Goal: Check status

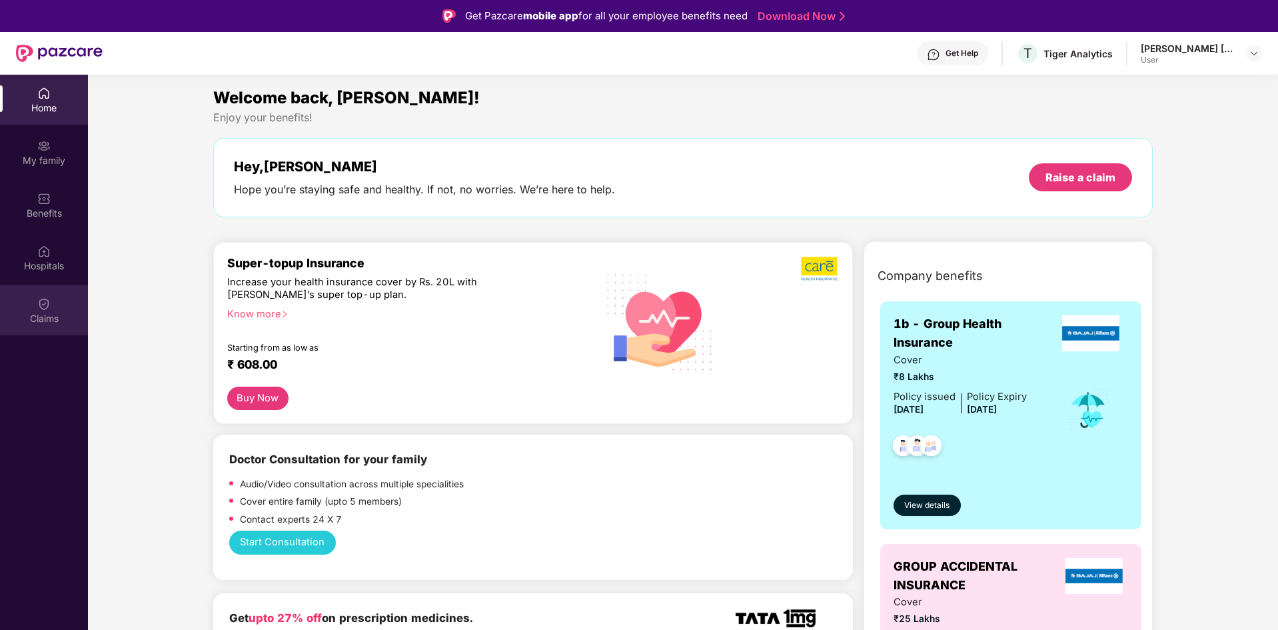
click at [50, 299] on img at bounding box center [43, 303] width 13 height 13
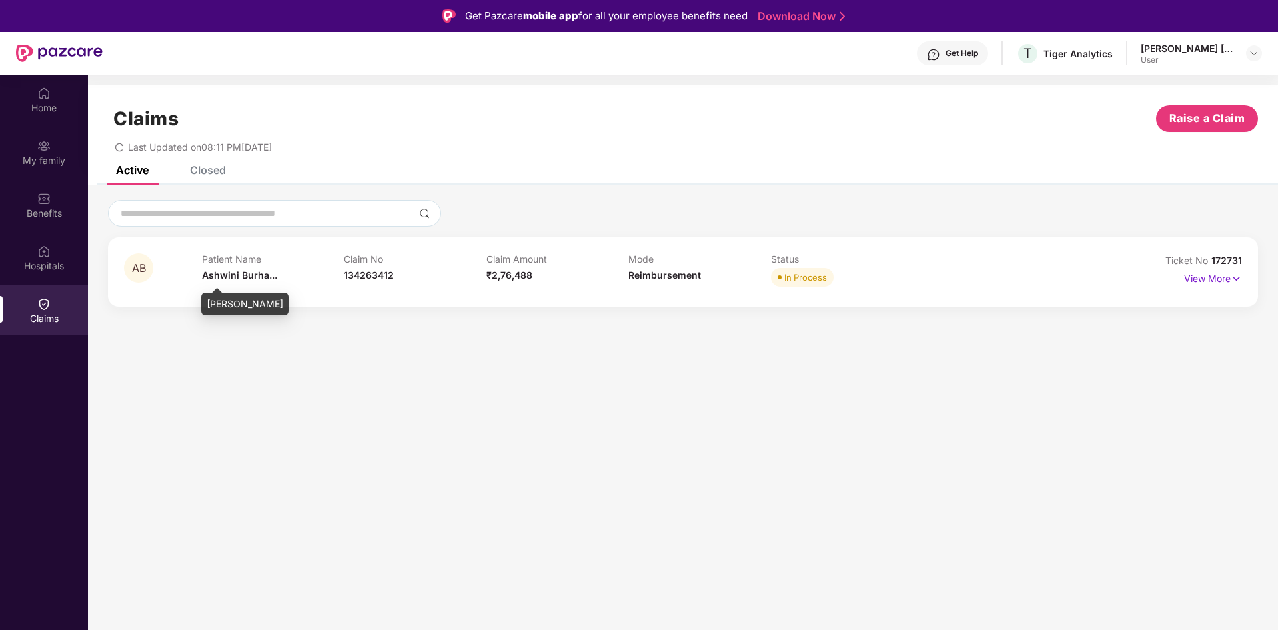
click at [276, 272] on div "Patient Name [PERSON_NAME]..." at bounding box center [273, 271] width 143 height 37
click at [1243, 279] on div "AB Patient Name [PERSON_NAME]... Claim No 134263412 Claim Amount ₹2,76,488 Mode…" at bounding box center [683, 271] width 1150 height 69
click at [1240, 279] on img at bounding box center [1236, 278] width 11 height 15
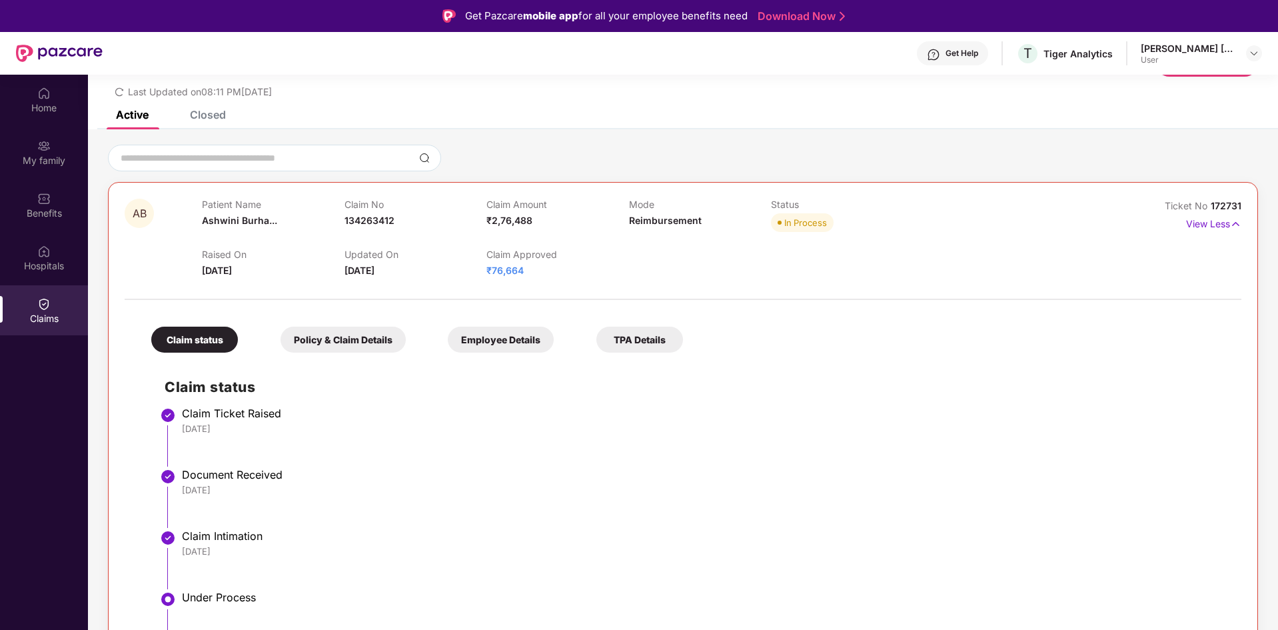
scroll to position [58, 0]
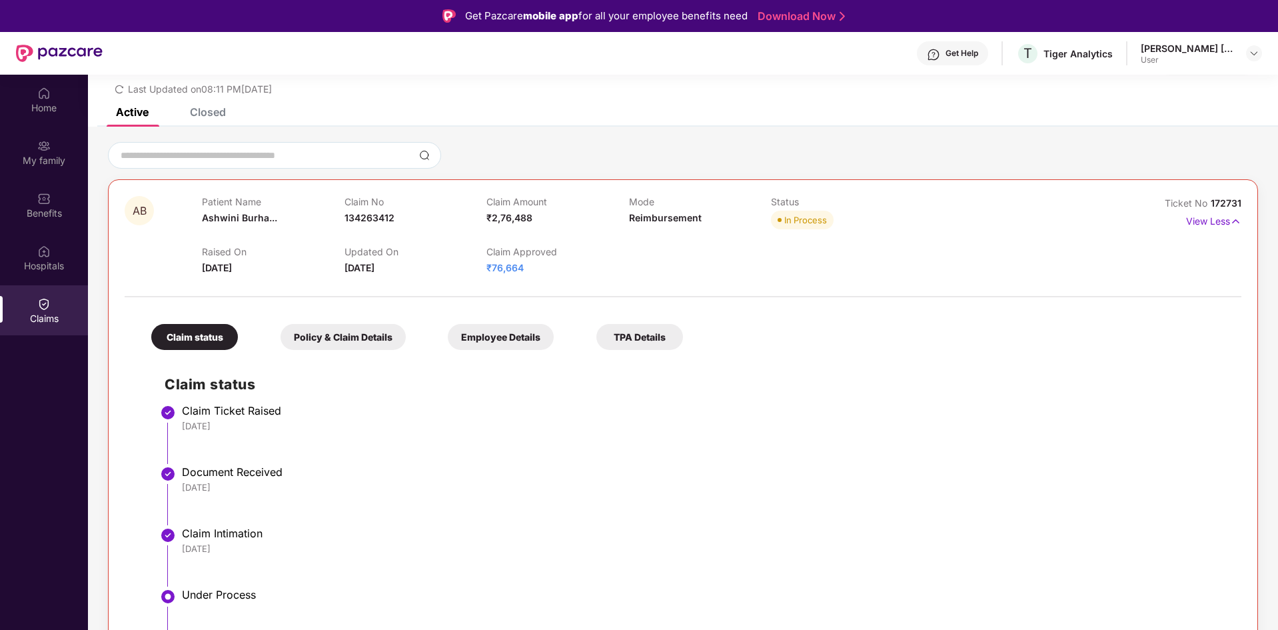
click at [393, 307] on div "Claim status Policy & Claim Details Employee Details TPA Details Claim status C…" at bounding box center [683, 519] width 1117 height 431
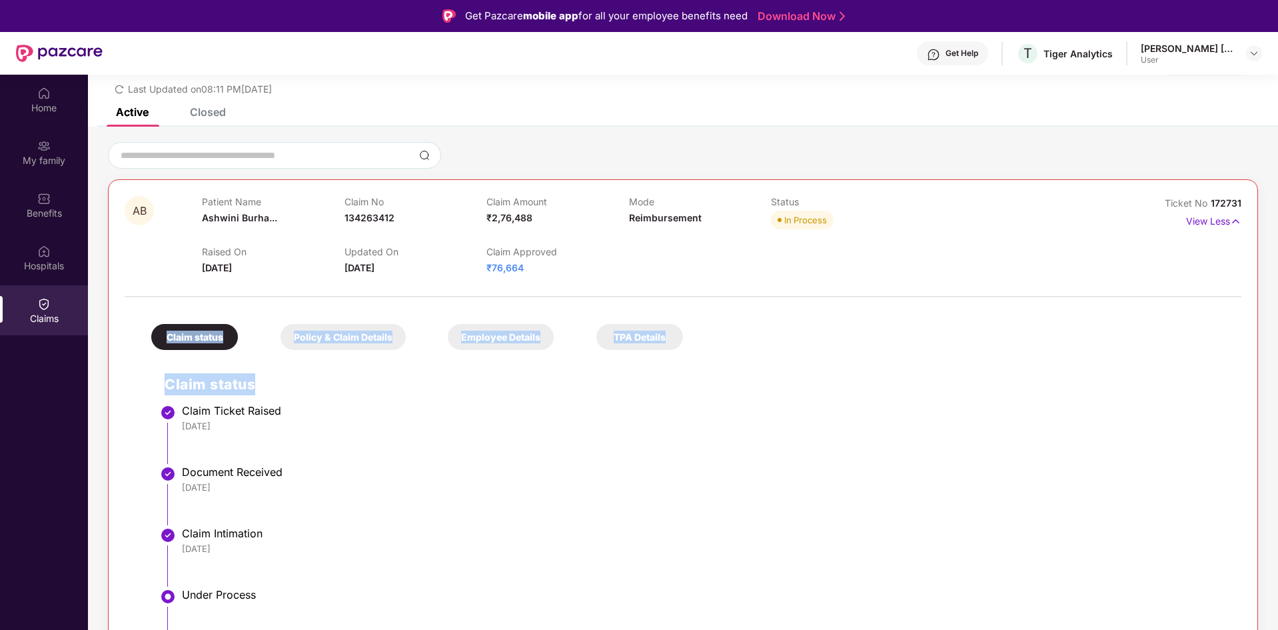
drag, startPoint x: 392, startPoint y: 298, endPoint x: 617, endPoint y: 448, distance: 270.6
click at [477, 422] on div "Claim status Policy & Claim Details Employee Details TPA Details Claim status C…" at bounding box center [683, 505] width 1117 height 459
click at [1088, 415] on div "Claim Ticket Raised" at bounding box center [705, 410] width 1046 height 13
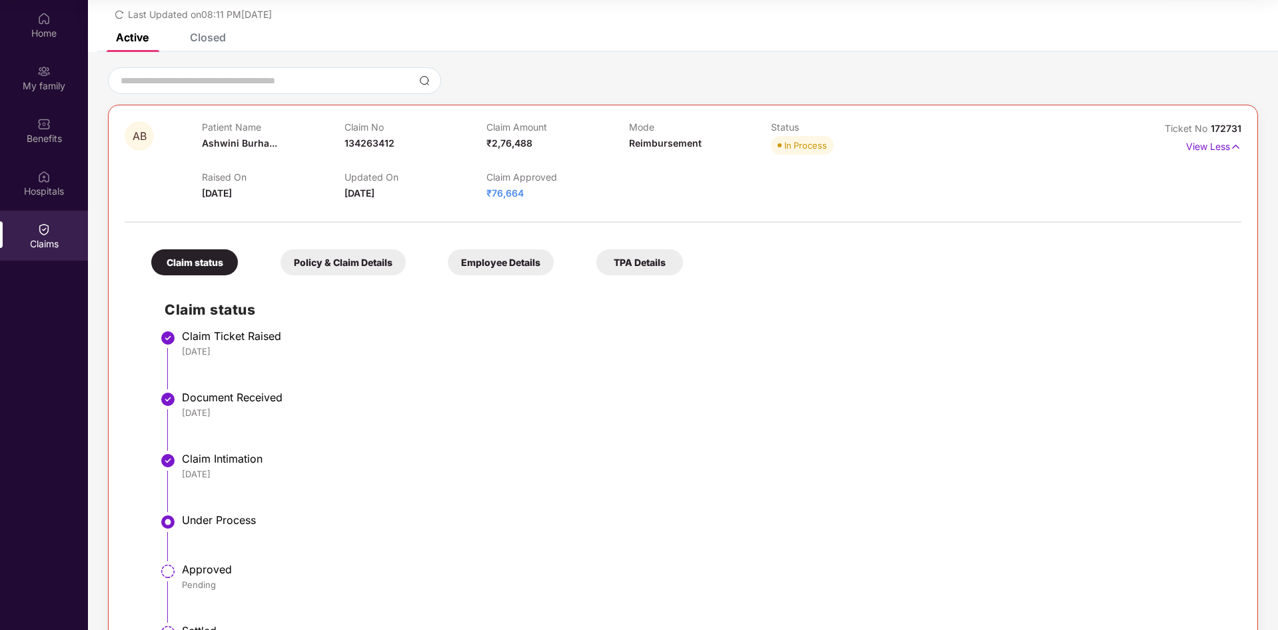
scroll to position [0, 0]
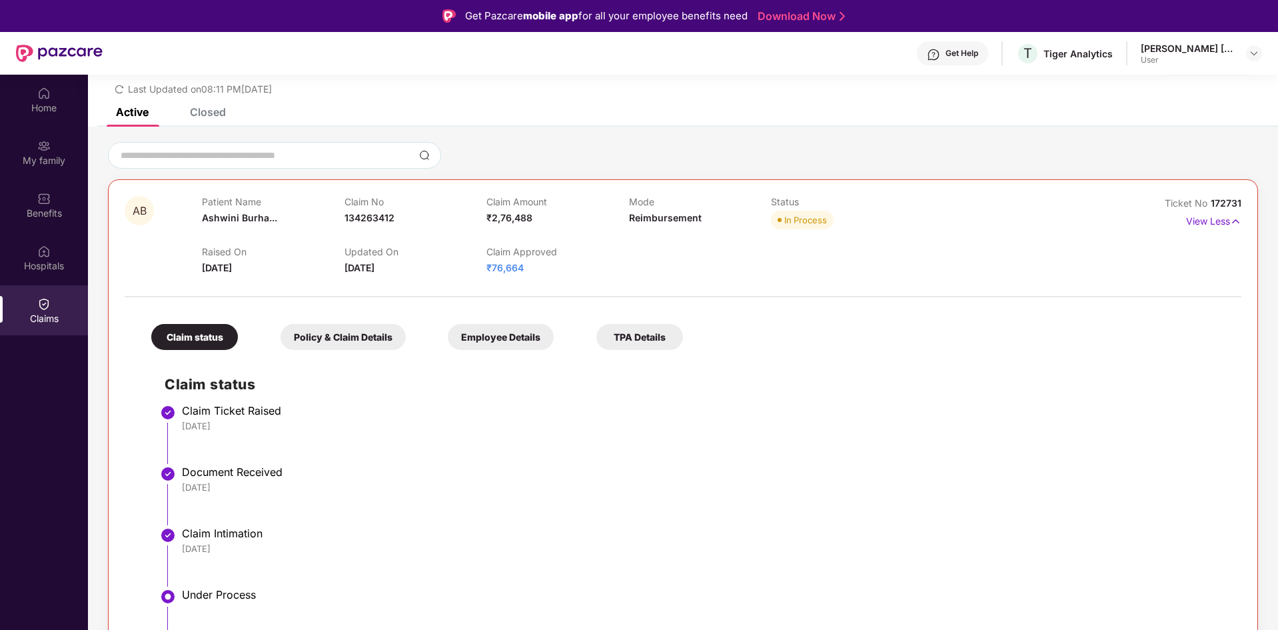
drag, startPoint x: 1275, startPoint y: 498, endPoint x: 1274, endPoint y: 557, distance: 58.7
click at [1274, 557] on div "AB Patient Name [PERSON_NAME]... Claim No 134263412 Claim Amount ₹2,76,488 Mode…" at bounding box center [683, 447] width 1190 height 610
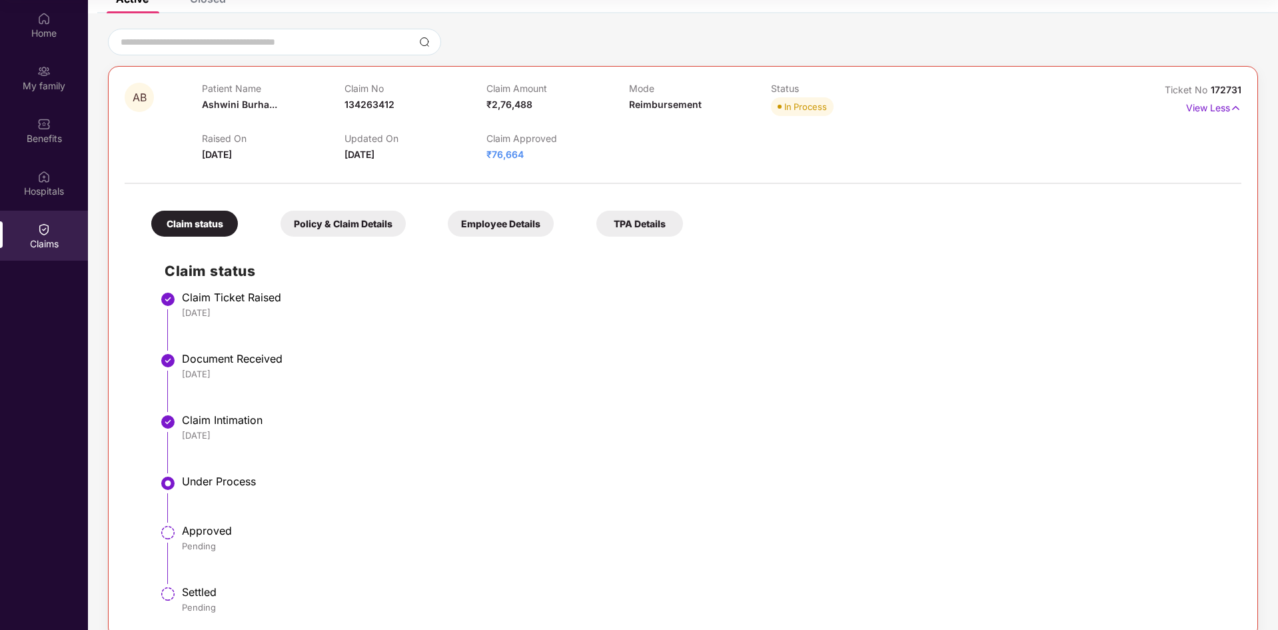
scroll to position [99, 0]
click at [792, 445] on li "Claim Intimation [DATE]" at bounding box center [697, 446] width 1064 height 61
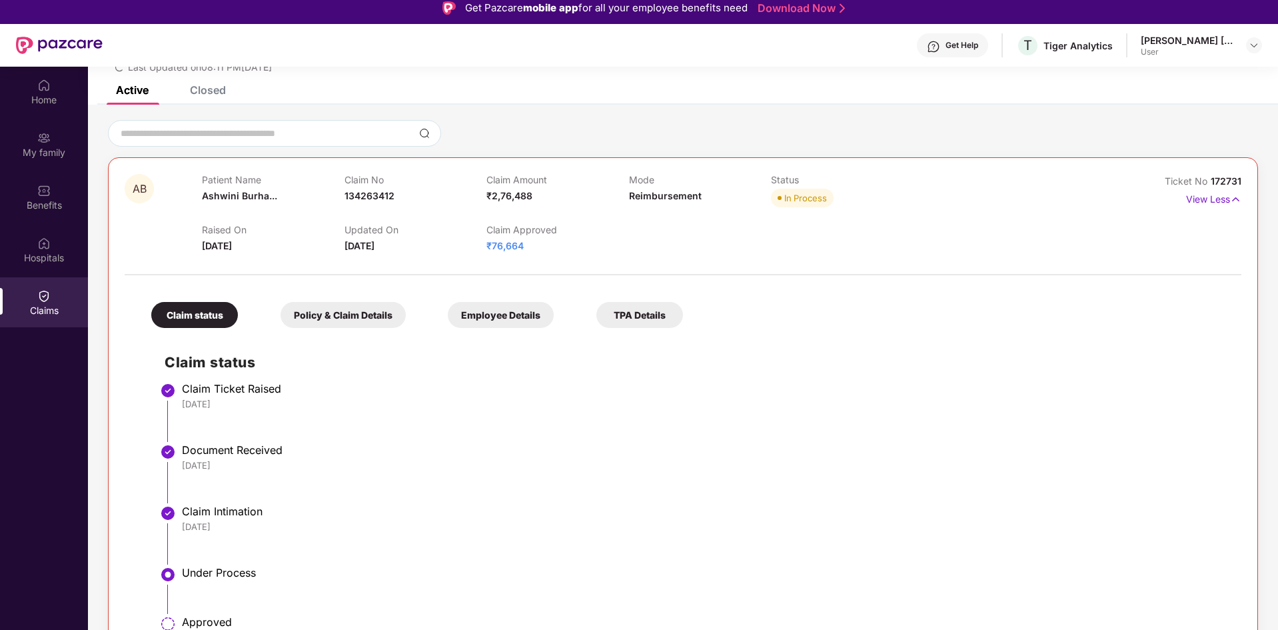
scroll to position [52, 0]
